Goal: Complete application form

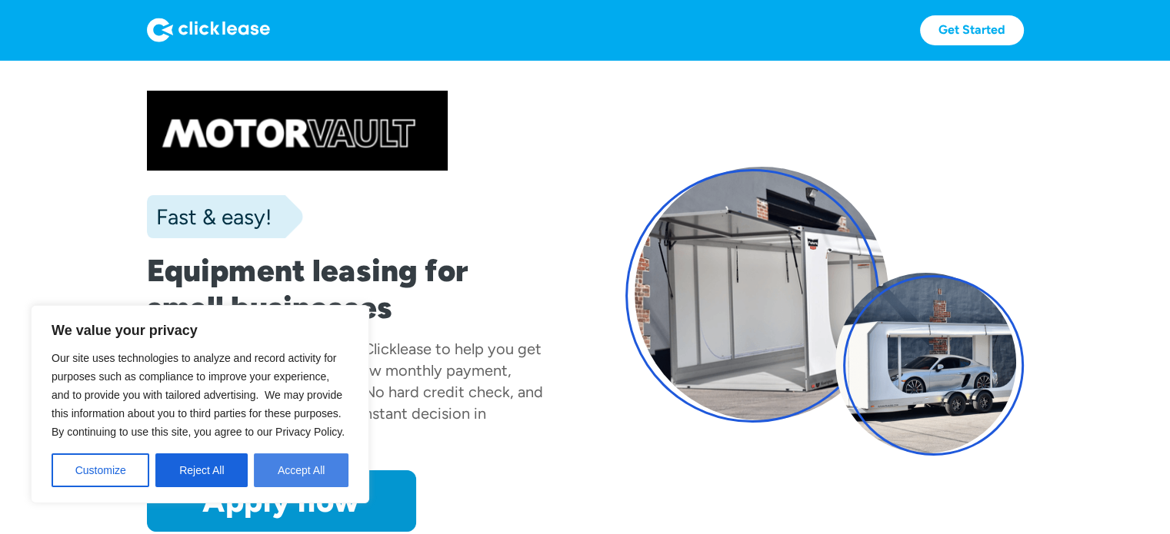
click at [305, 468] on button "Accept All" at bounding box center [301, 471] width 95 height 34
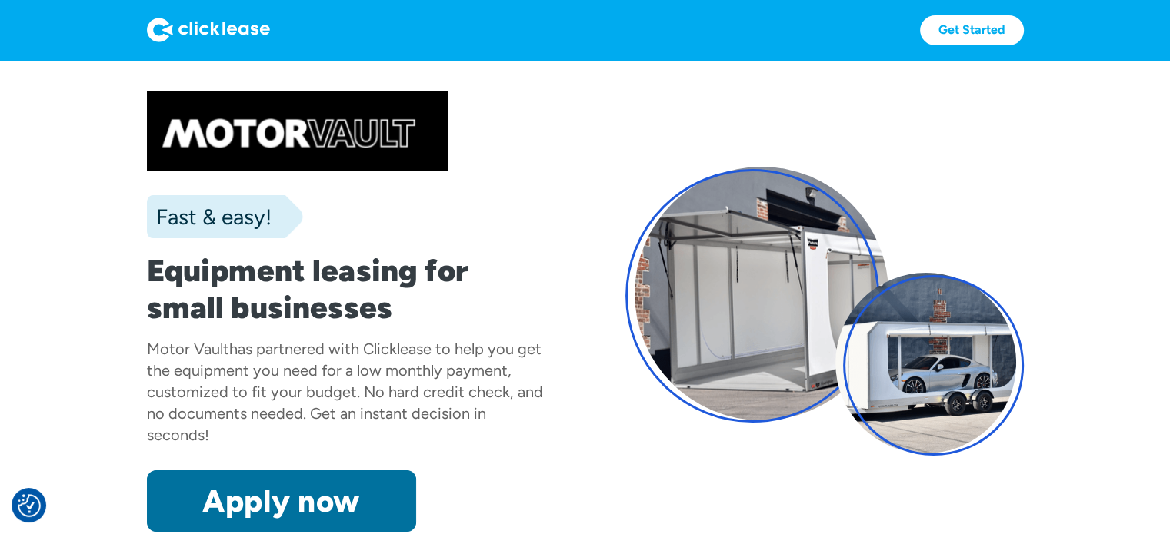
click at [315, 514] on link "Apply now" at bounding box center [281, 502] width 269 height 62
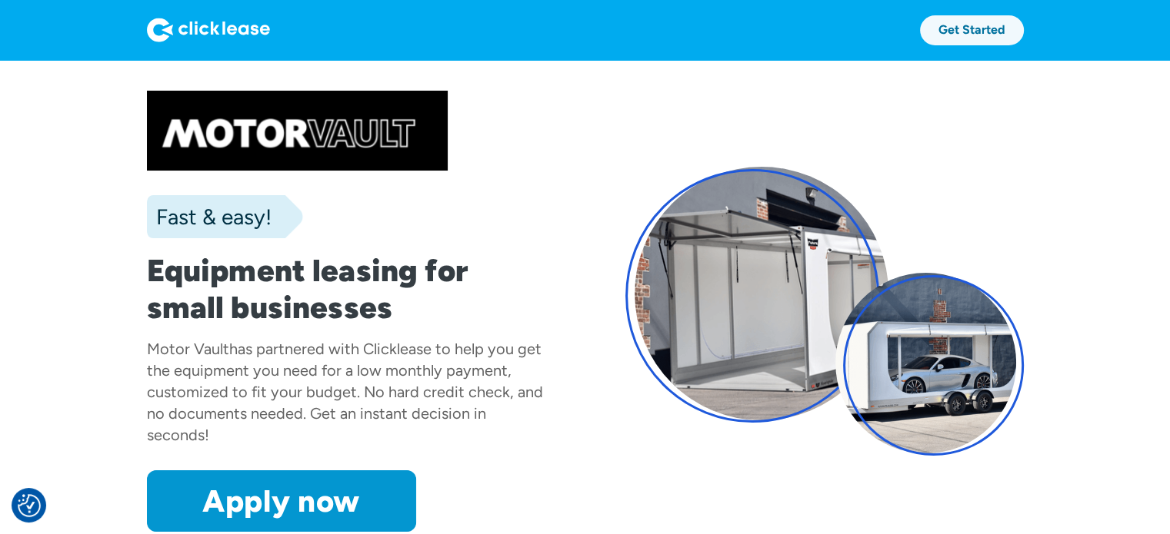
click at [950, 30] on link "Get Started" at bounding box center [972, 30] width 104 height 30
